Goal: Navigation & Orientation: Find specific page/section

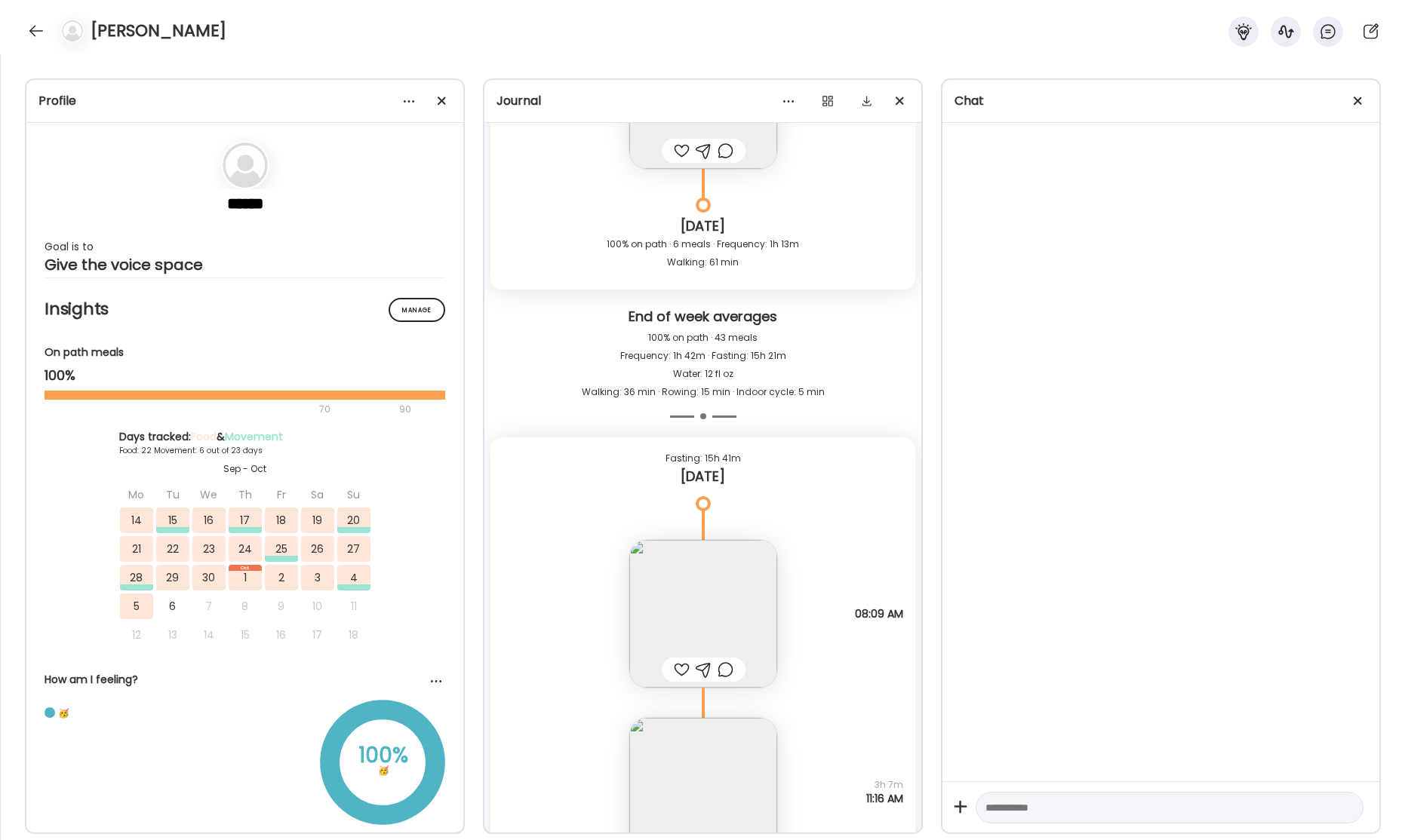
scroll to position [46065, 0]
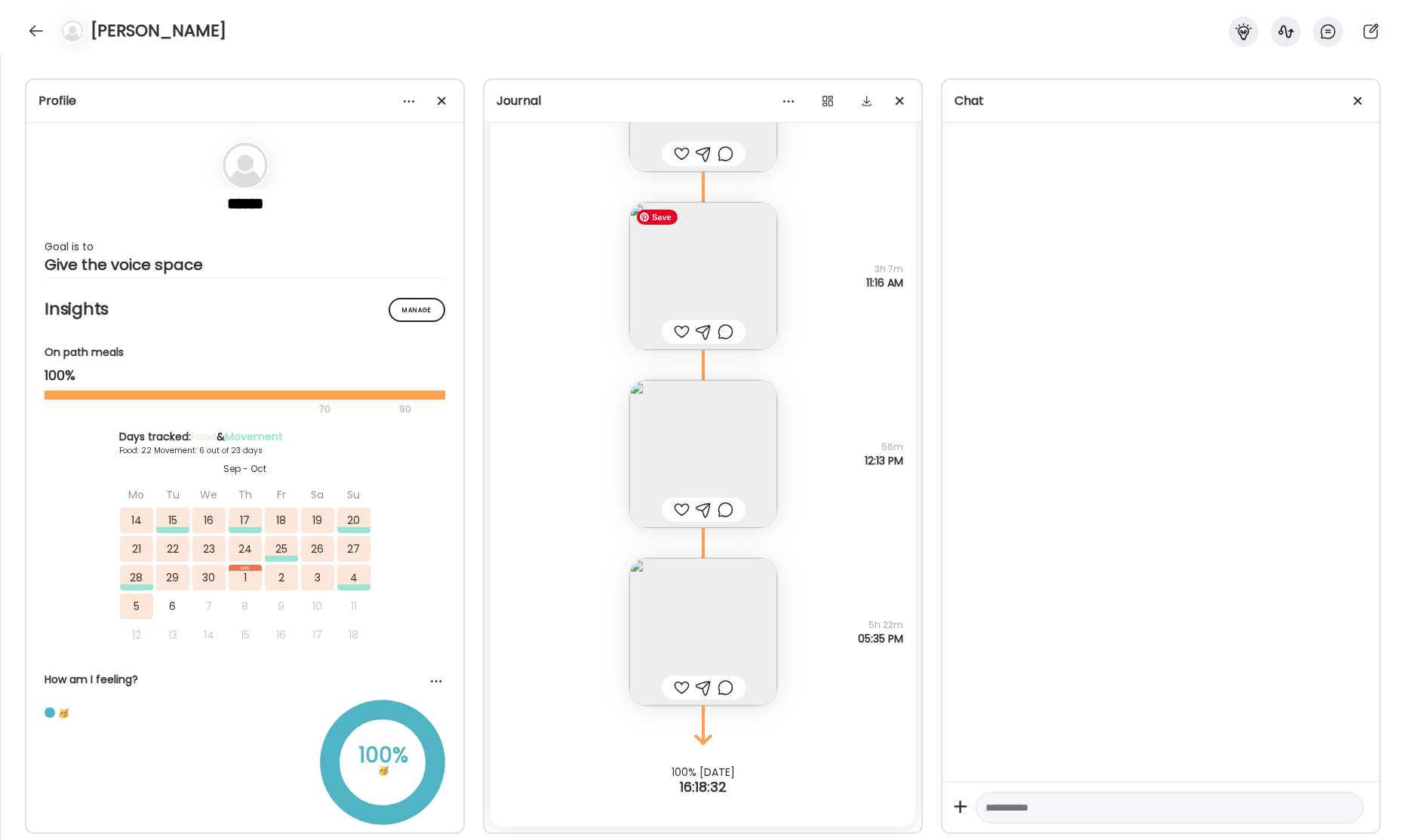
click at [710, 281] on img at bounding box center [703, 276] width 147 height 147
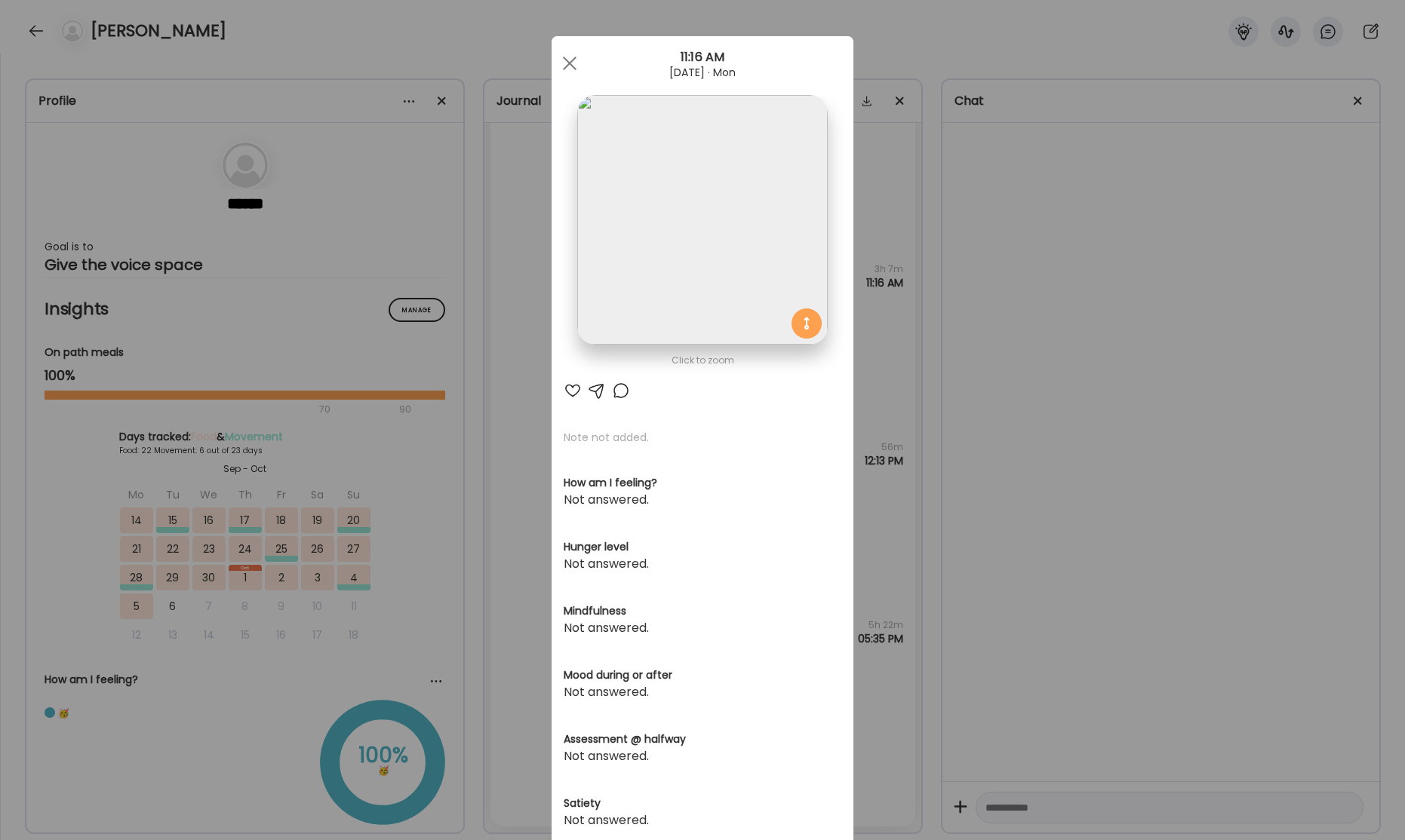
click at [1041, 299] on div "Ate Coach Dashboard Wahoo! It’s official Take a moment to set up your Coach Pro…" at bounding box center [702, 420] width 1405 height 840
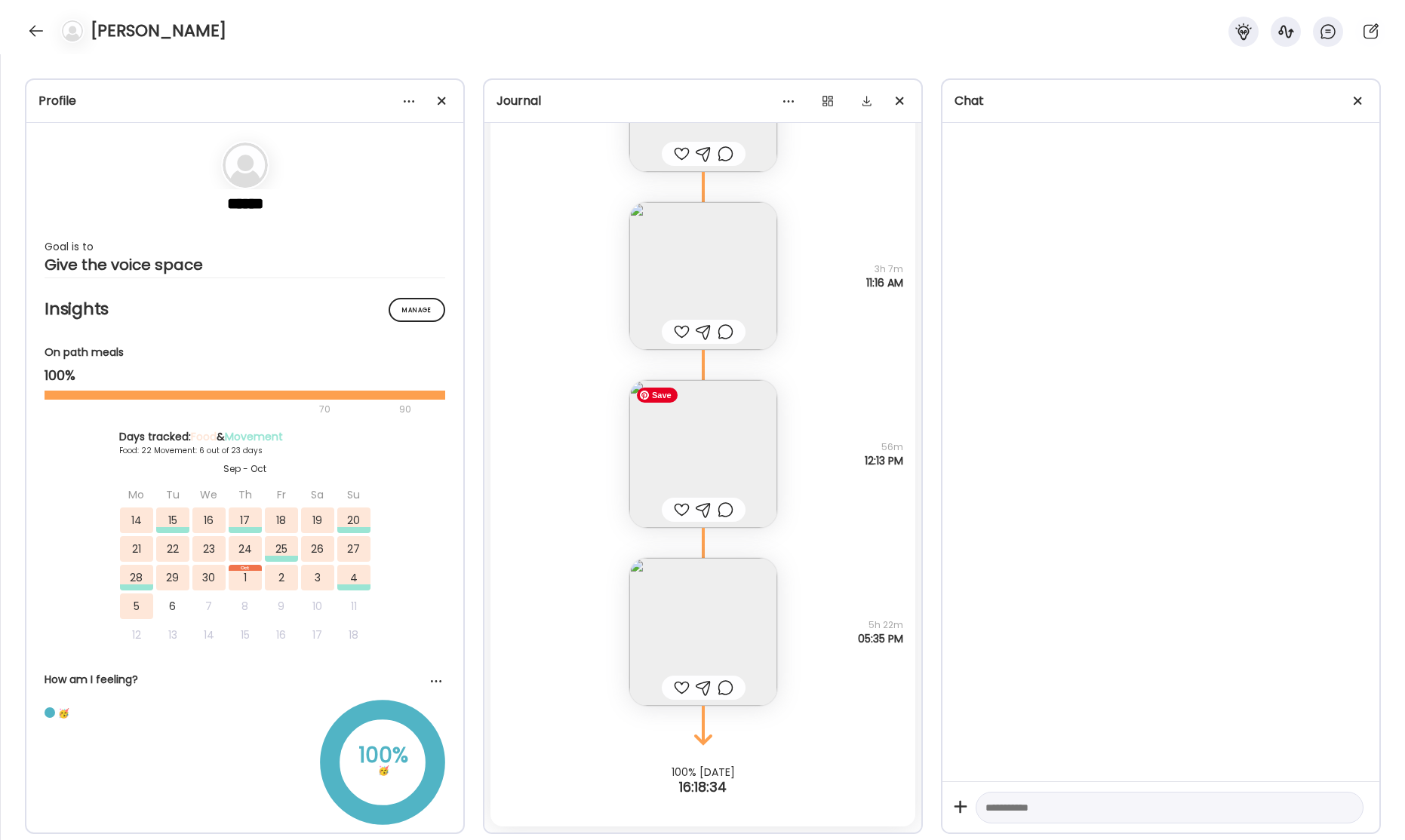
click at [726, 474] on img at bounding box center [703, 454] width 147 height 147
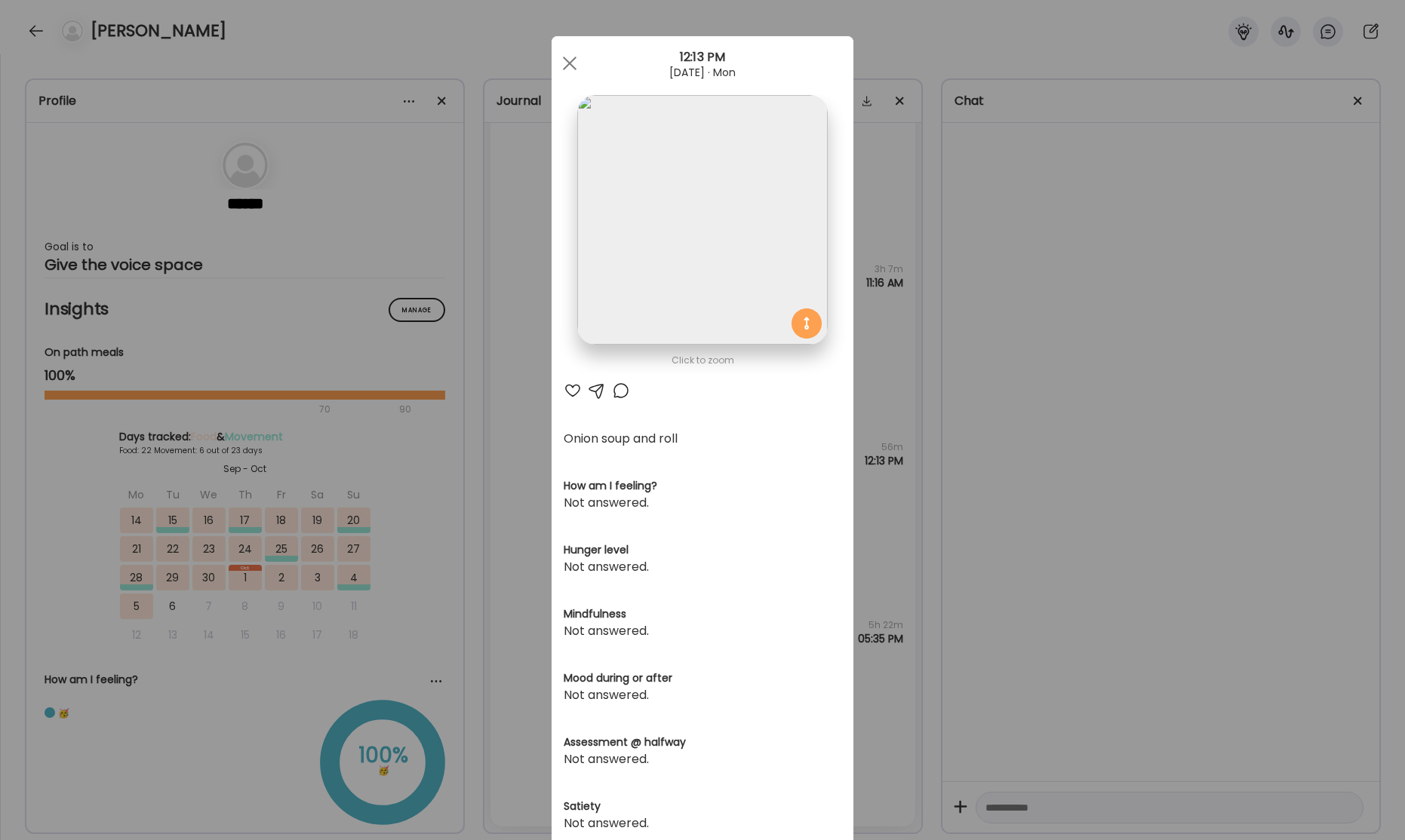
click at [1113, 400] on div "Ate Coach Dashboard Wahoo! It’s official Take a moment to set up your Coach Pro…" at bounding box center [702, 420] width 1405 height 840
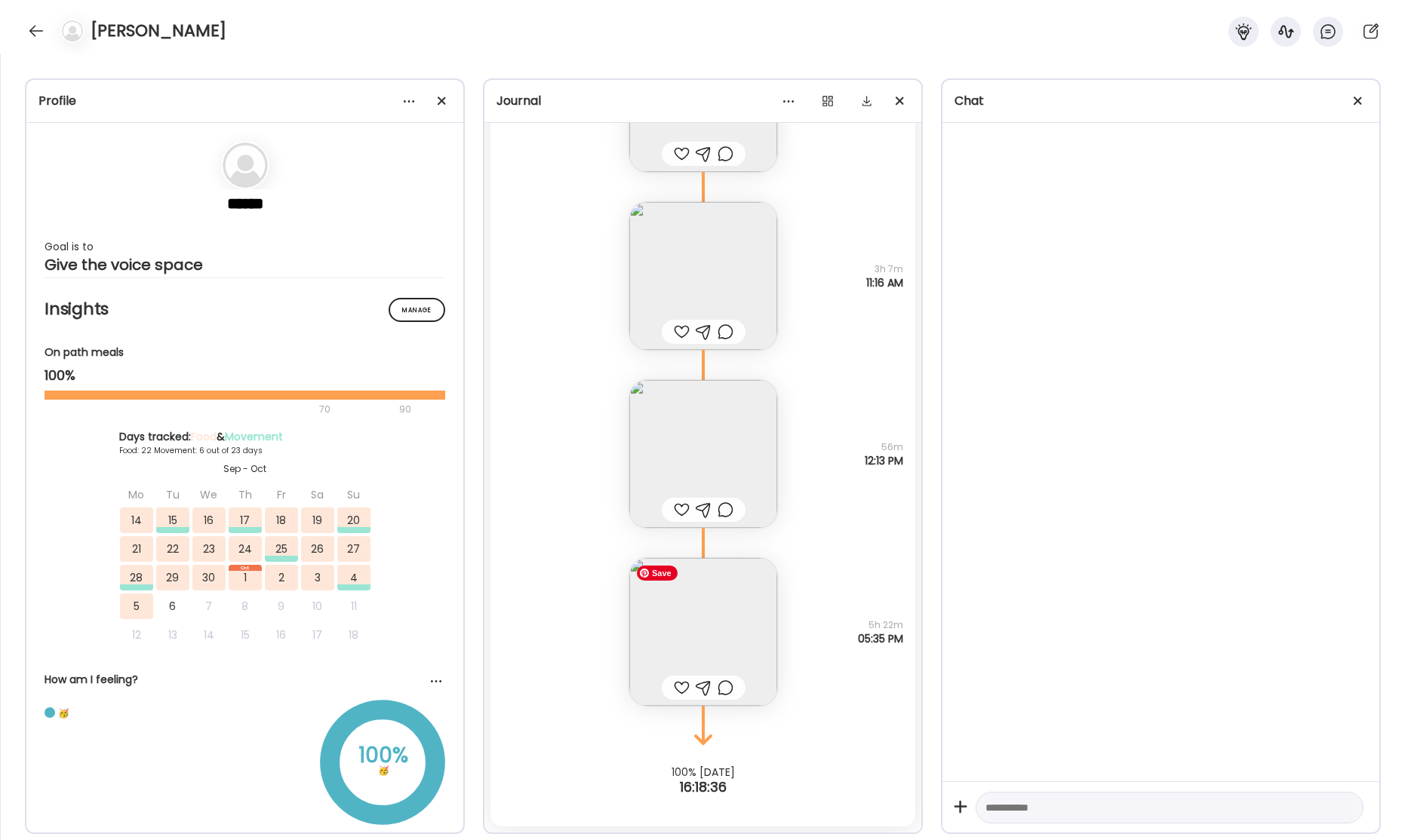
click at [704, 642] on img at bounding box center [703, 632] width 147 height 147
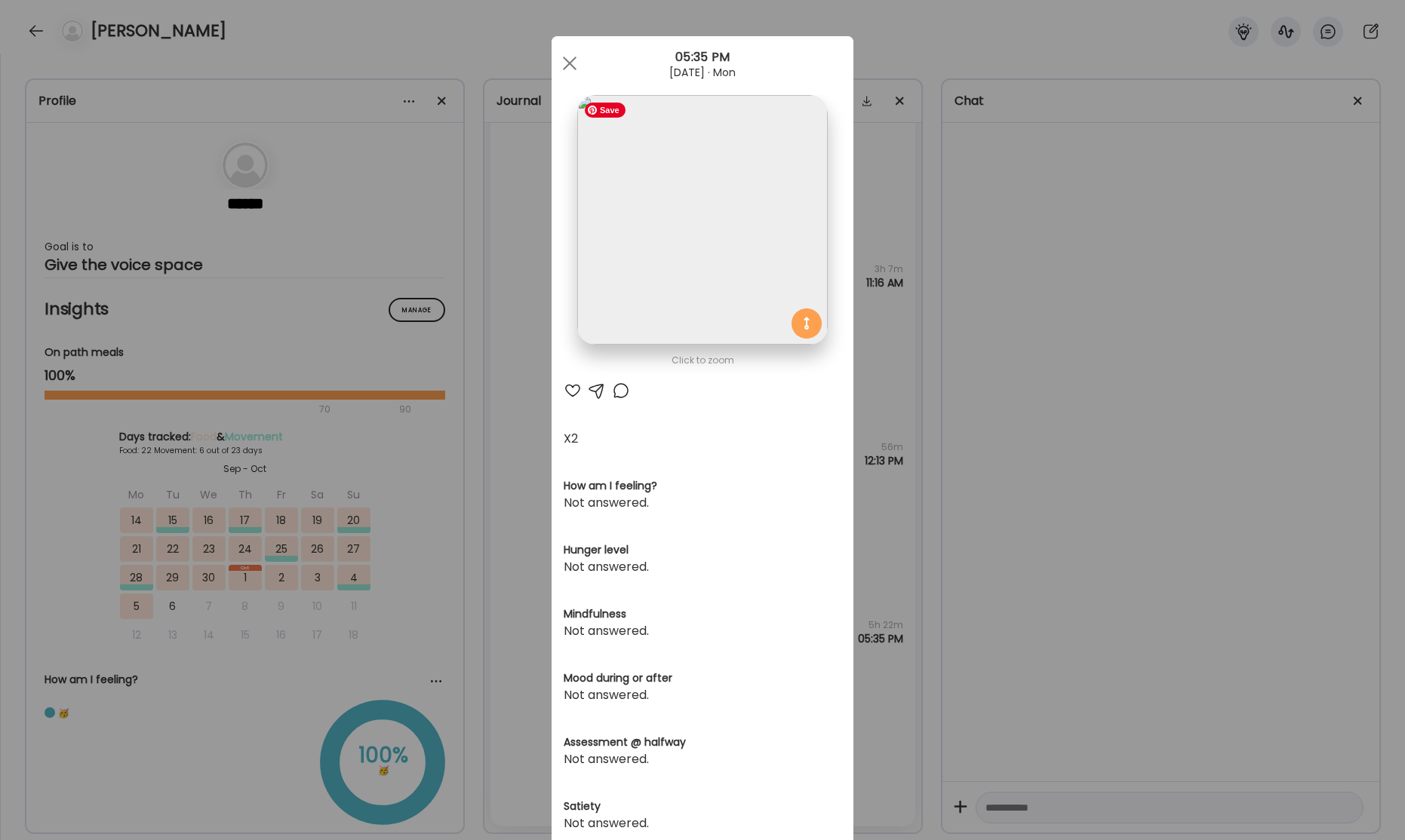
click at [709, 257] on img at bounding box center [701, 220] width 250 height 250
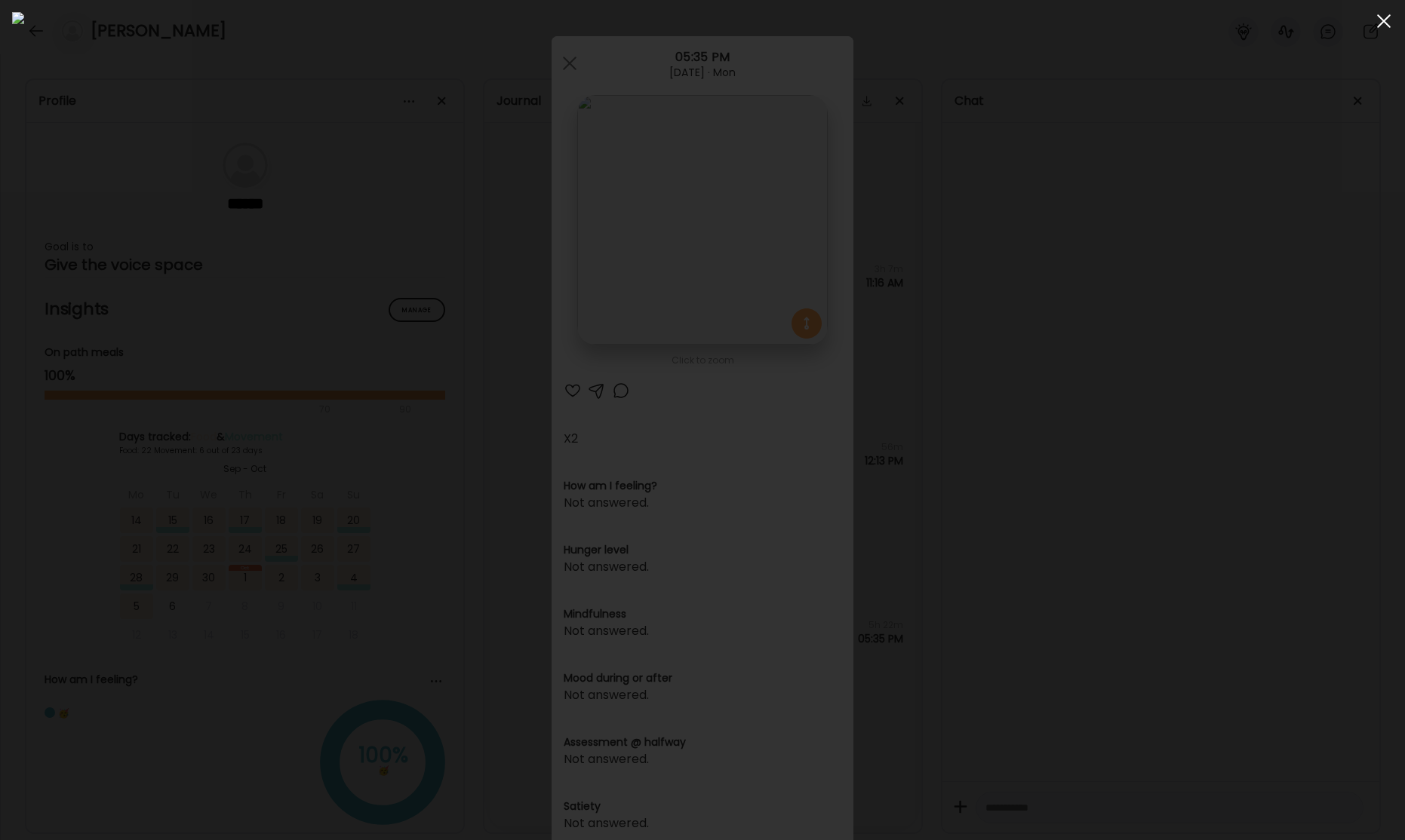
click at [1380, 22] on div at bounding box center [1383, 21] width 30 height 30
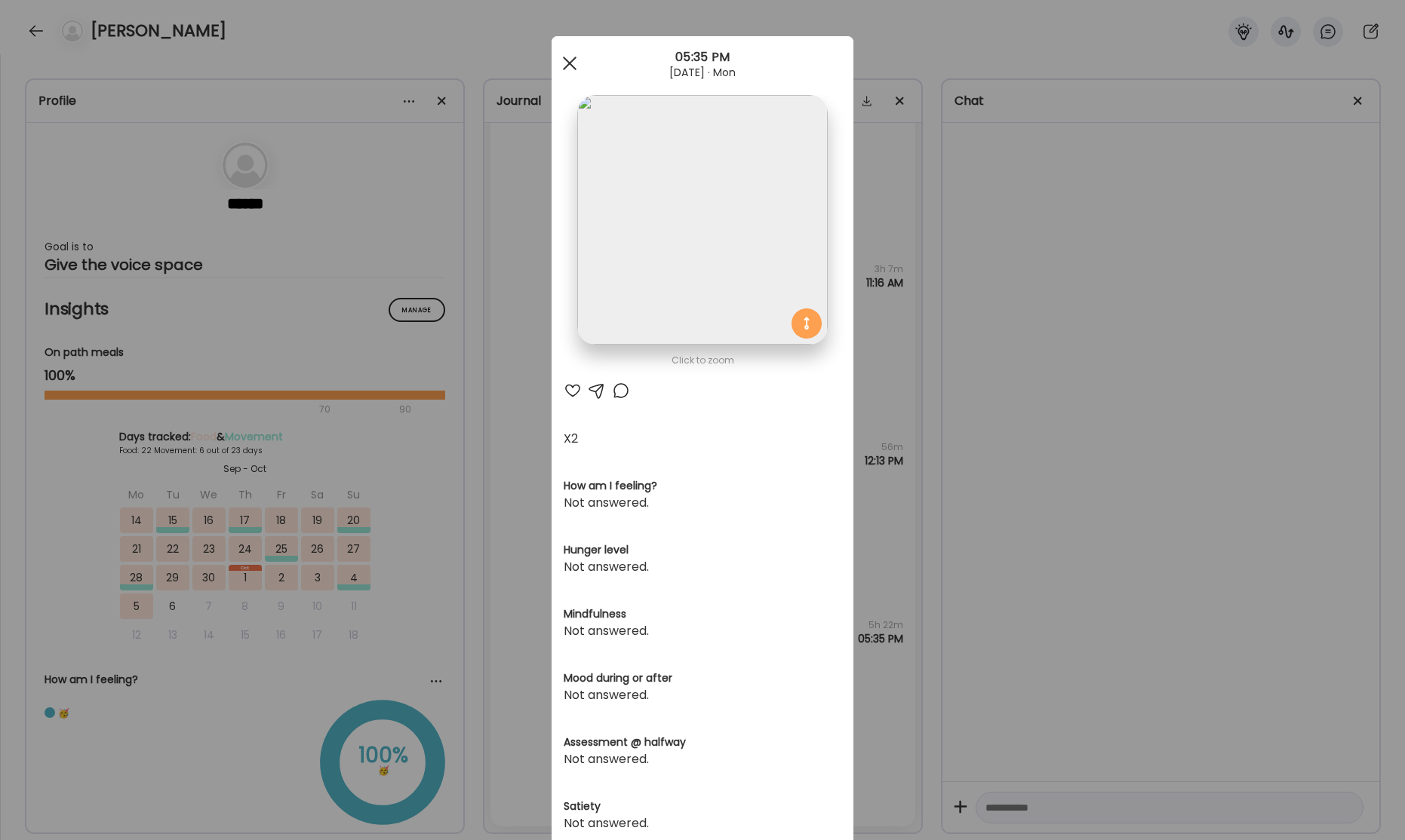
click at [568, 63] on span at bounding box center [570, 64] width 14 height 14
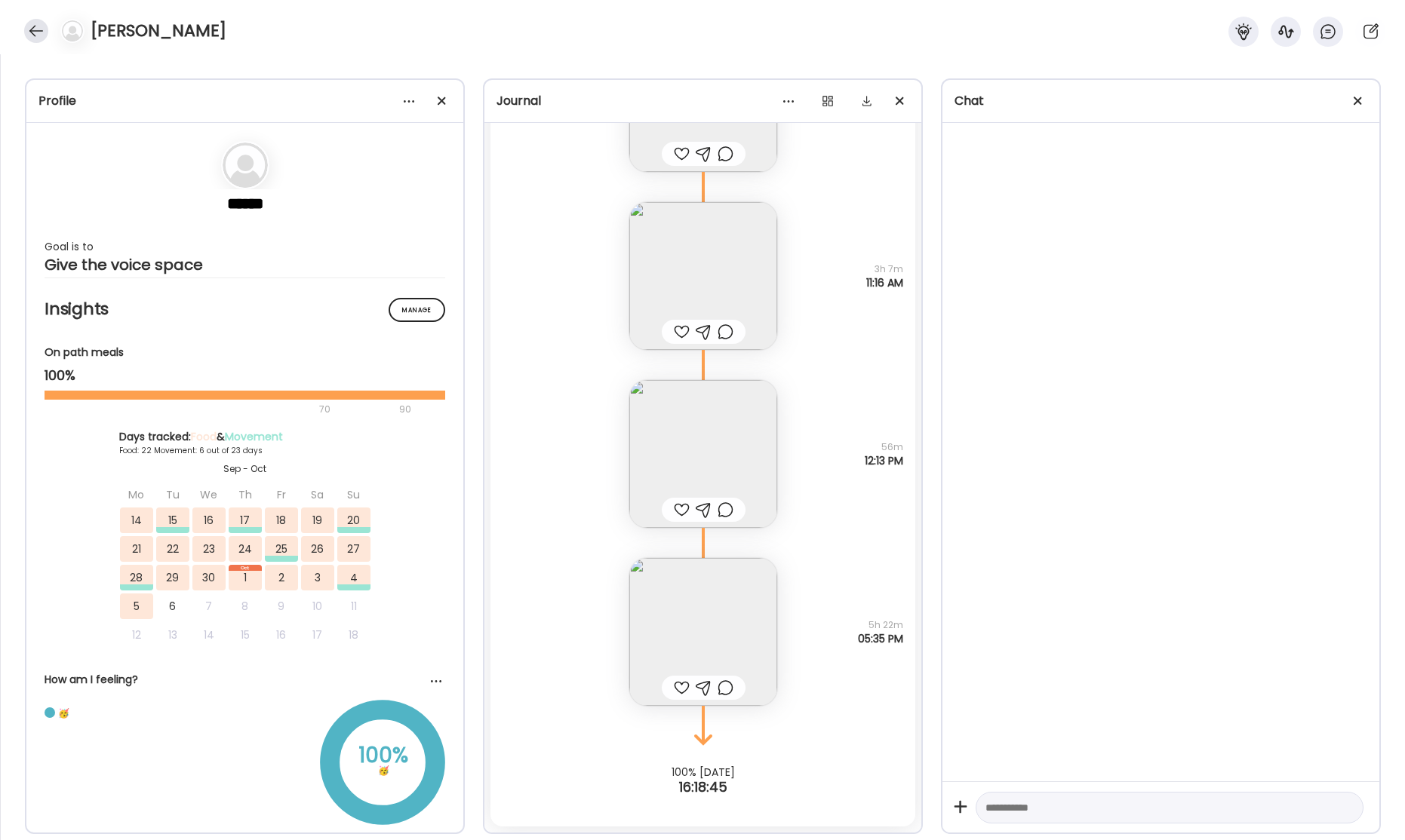
click at [35, 30] on div at bounding box center [35, 31] width 24 height 24
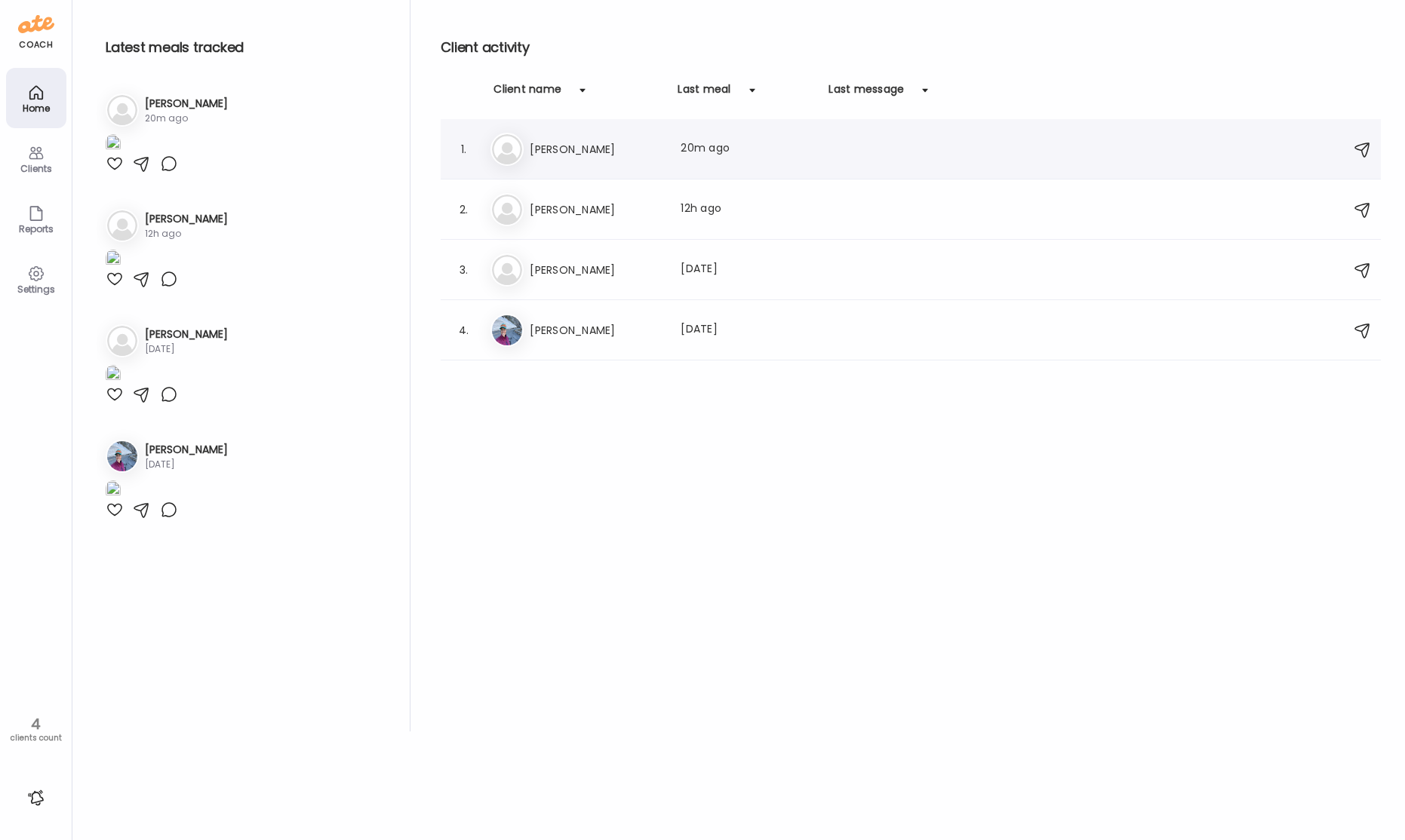
click at [585, 150] on h3 "[PERSON_NAME]" at bounding box center [595, 150] width 133 height 18
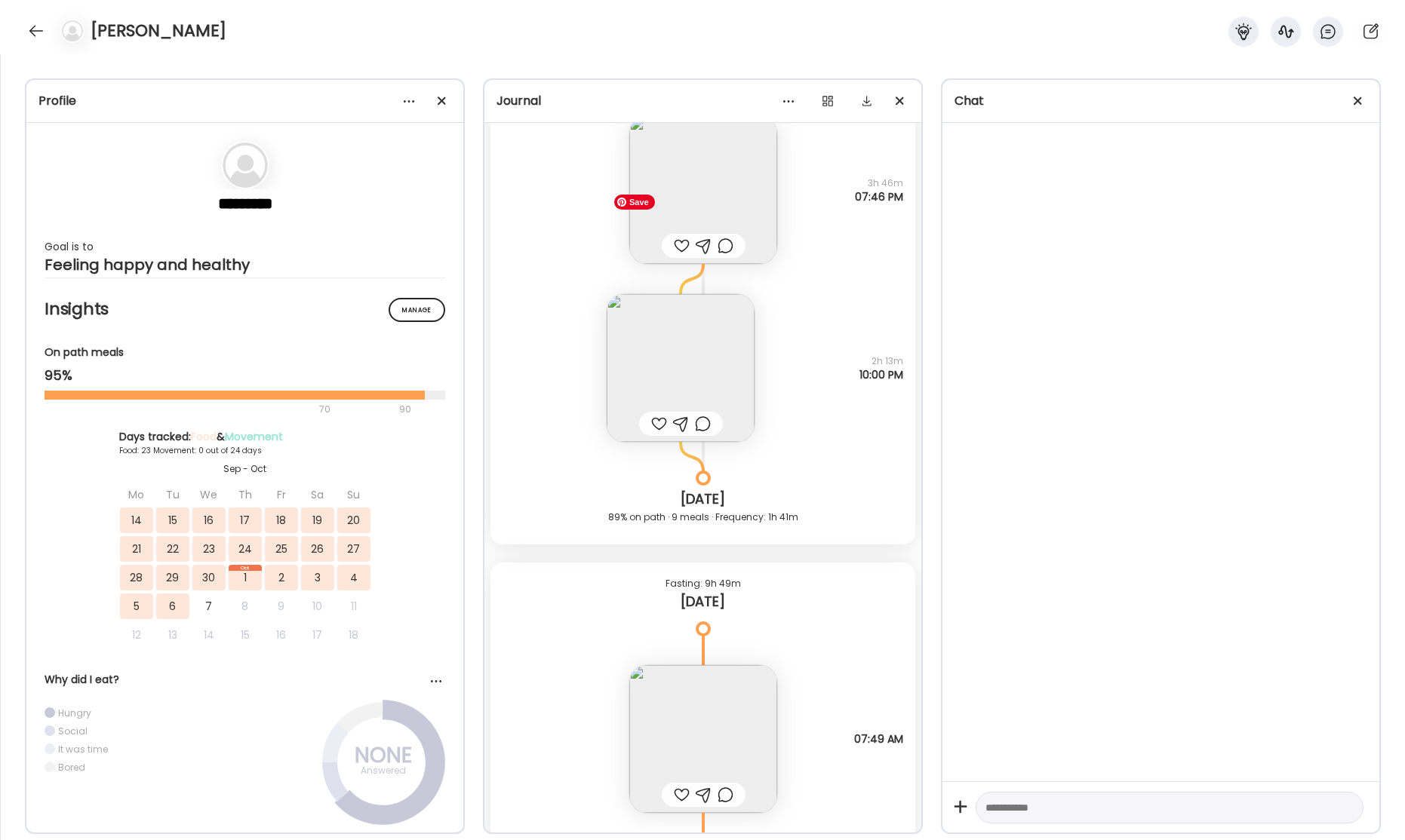
scroll to position [44386, 0]
click at [684, 342] on img at bounding box center [681, 369] width 147 height 147
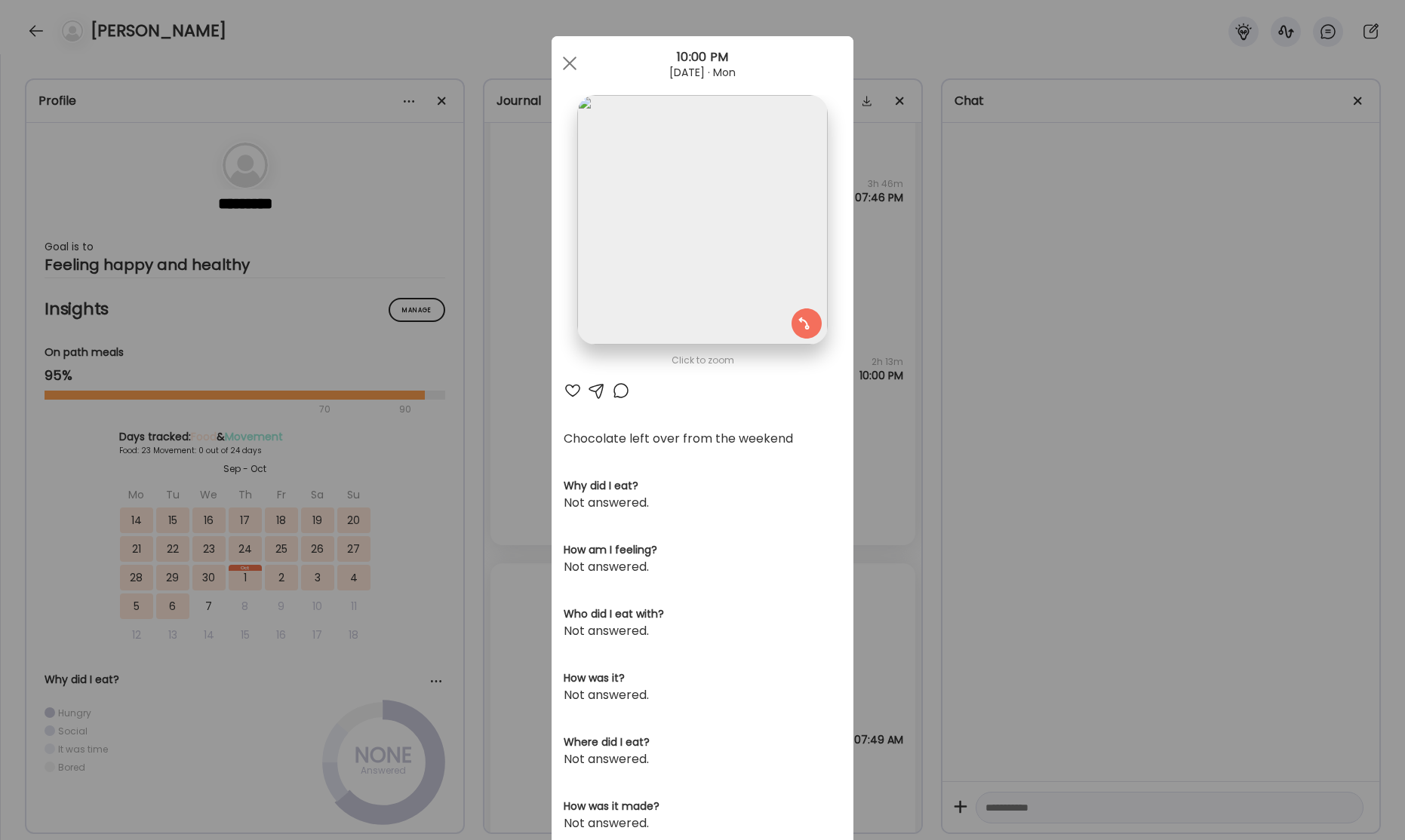
click at [1058, 190] on div "Ate Coach Dashboard Wahoo! It’s official Take a moment to set up your Coach Pro…" at bounding box center [702, 420] width 1405 height 840
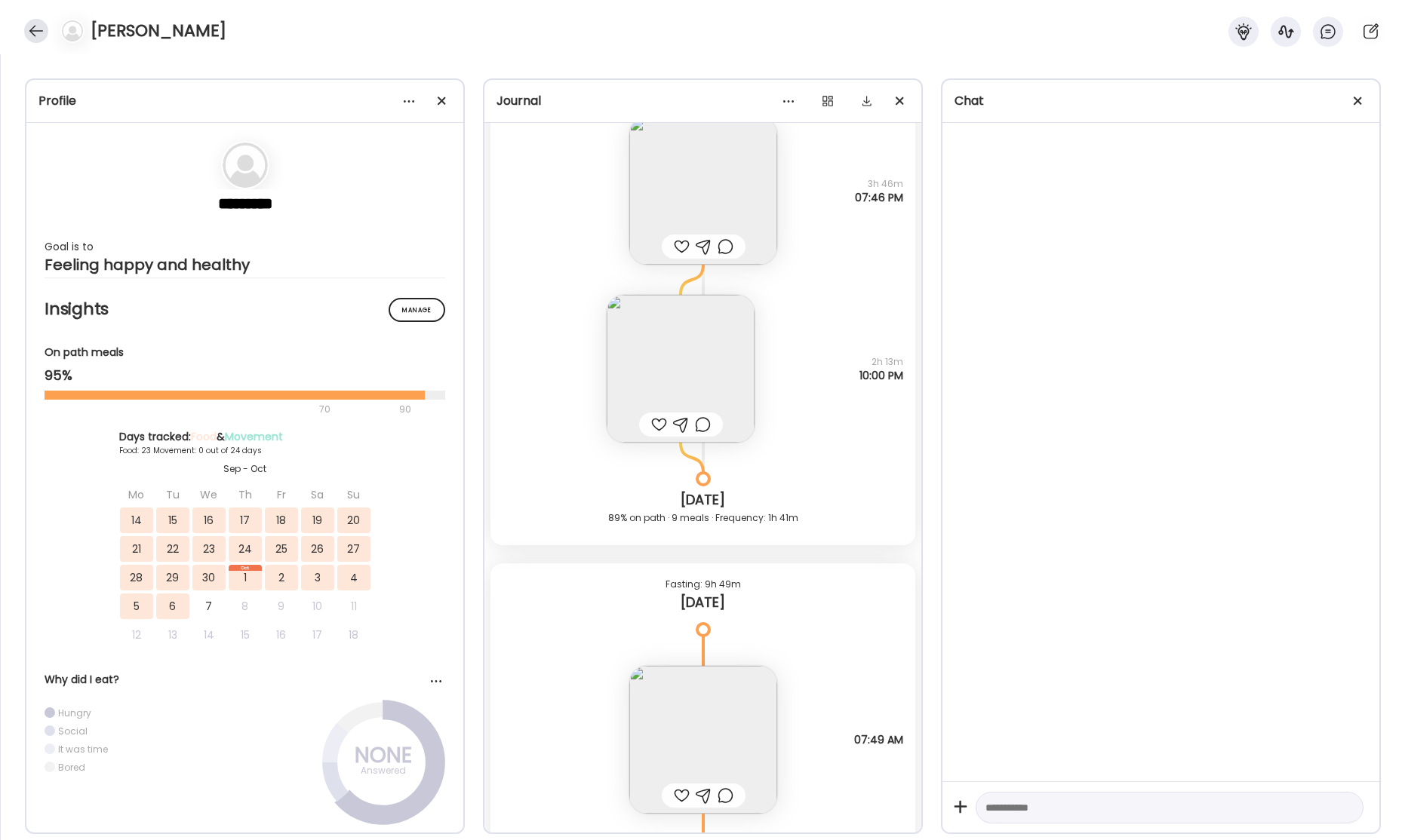
click at [35, 33] on div at bounding box center [35, 31] width 24 height 24
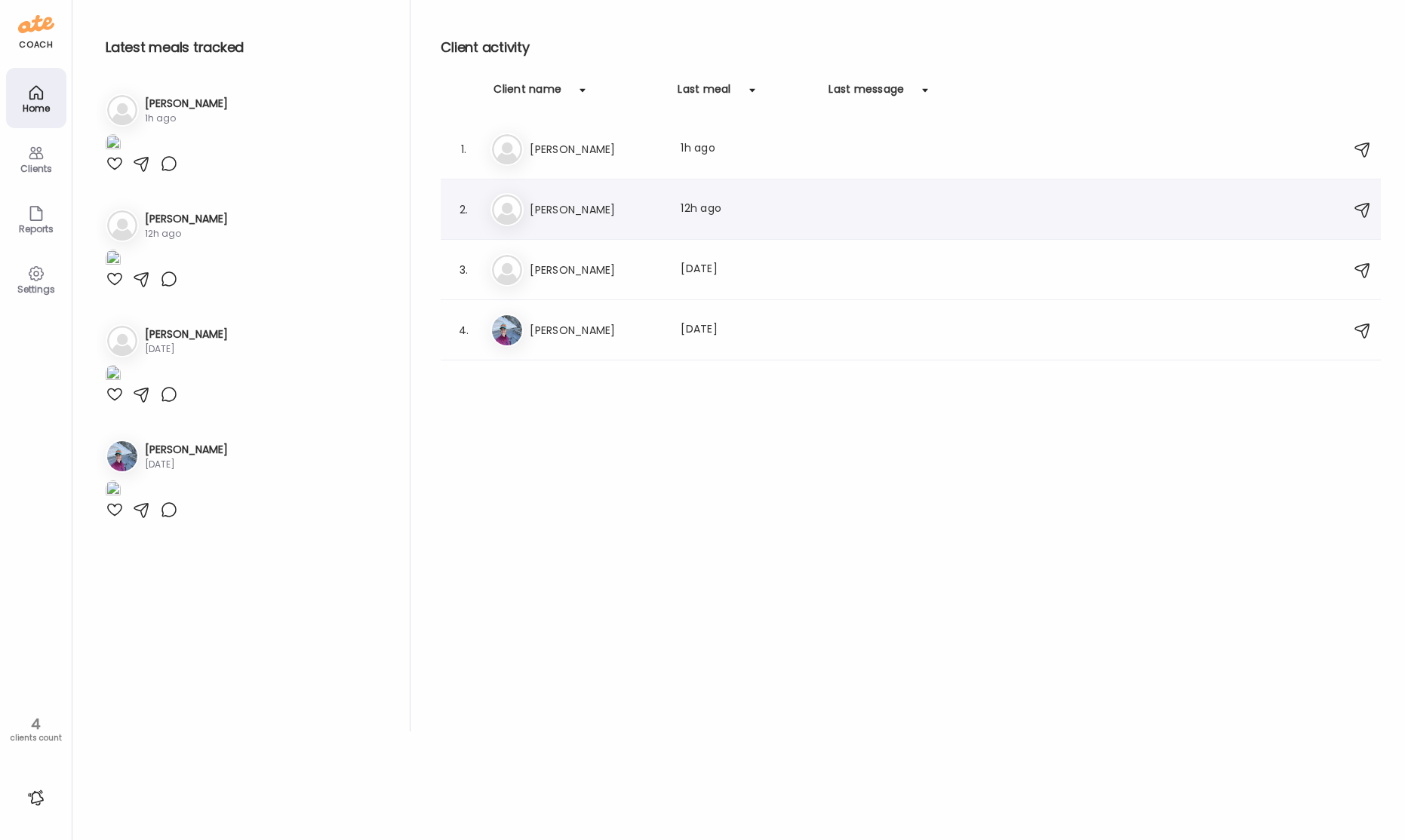
click at [561, 207] on h3 "[PERSON_NAME]" at bounding box center [595, 210] width 133 height 18
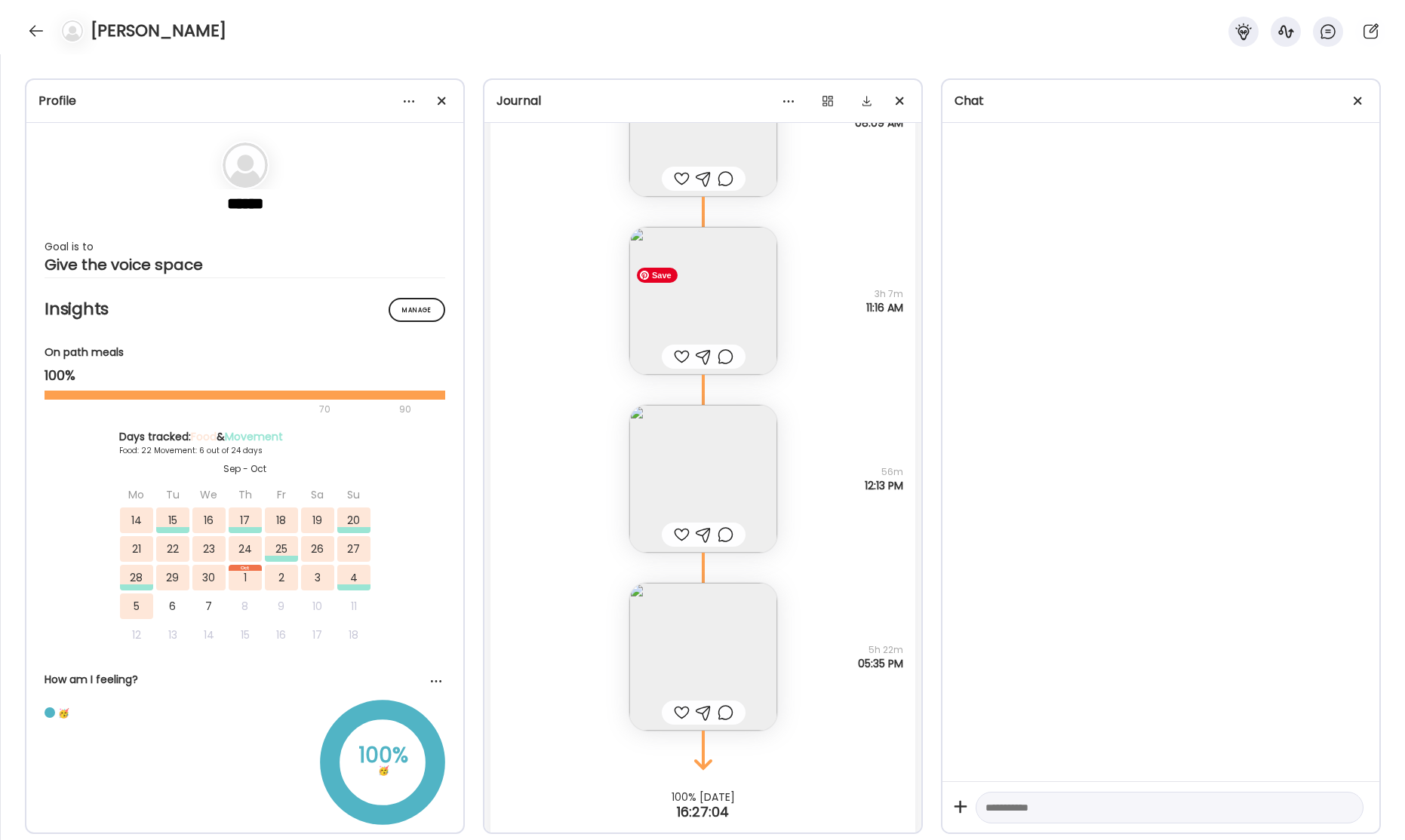
scroll to position [46065, 0]
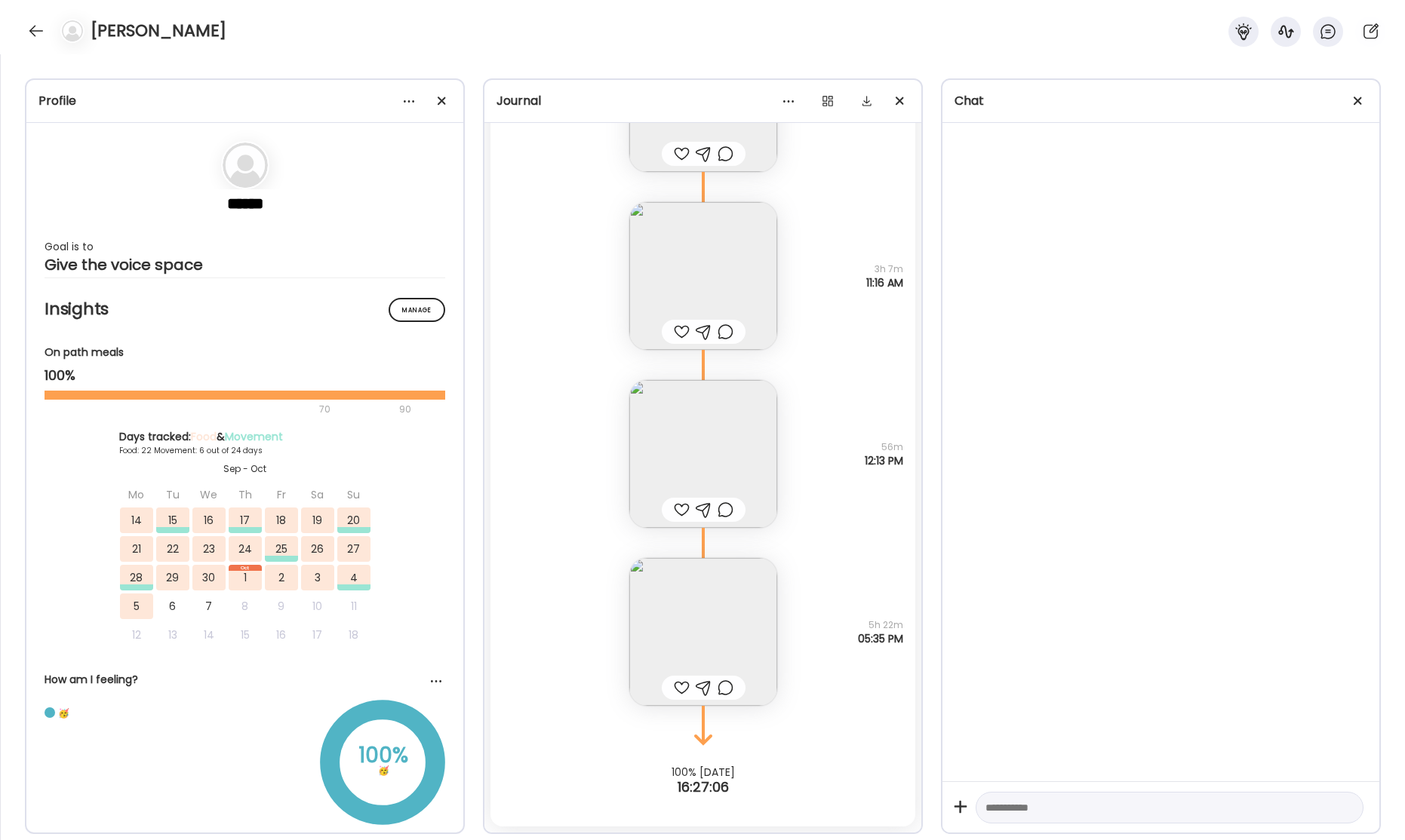
drag, startPoint x: 26, startPoint y: 28, endPoint x: 101, endPoint y: 101, distance: 104.7
click at [26, 28] on div at bounding box center [35, 31] width 24 height 24
